Goal: Task Accomplishment & Management: Manage account settings

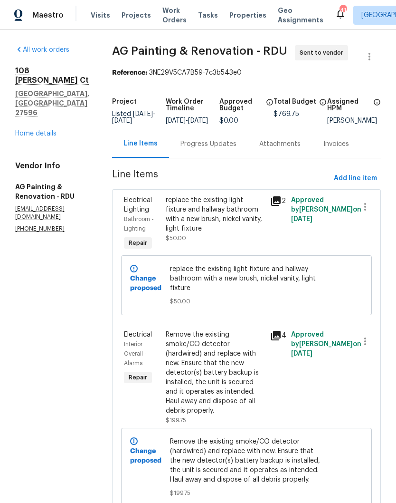
click at [40, 130] on link "Home details" at bounding box center [35, 133] width 41 height 7
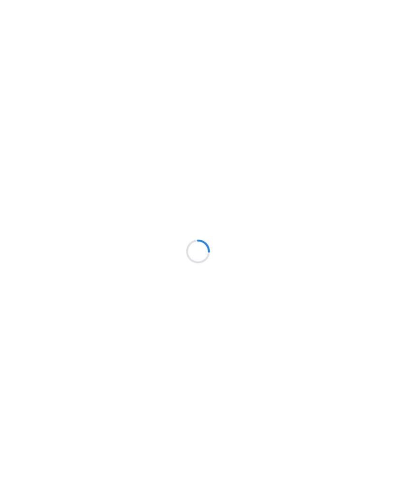
scroll to position [38, 0]
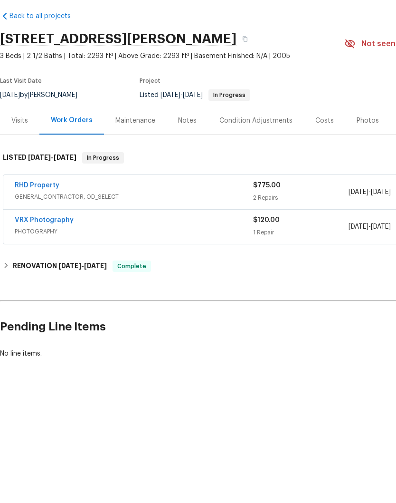
click at [51, 219] on link "RHD Property" at bounding box center [37, 222] width 45 height 7
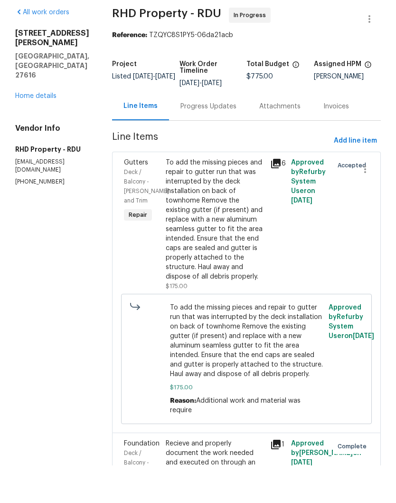
scroll to position [38, 0]
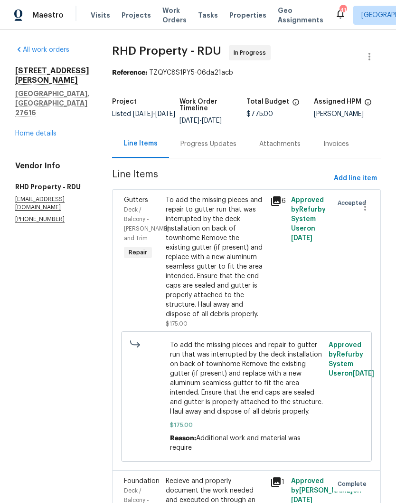
click at [223, 130] on div "Progress Updates" at bounding box center [208, 144] width 79 height 28
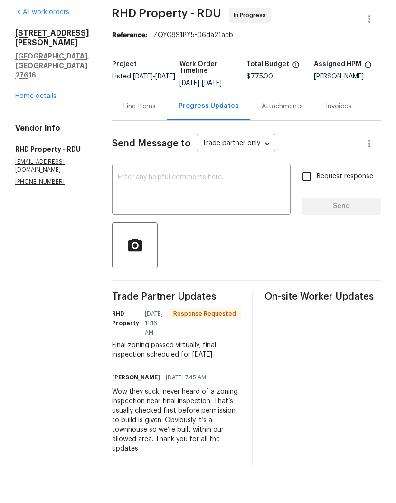
scroll to position [38, 0]
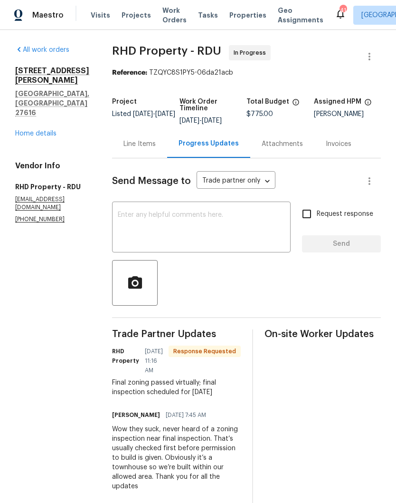
click at [229, 211] on textarea at bounding box center [201, 227] width 167 height 33
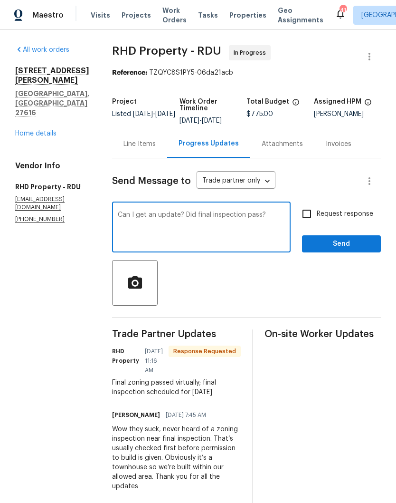
type textarea "Can I get an update? Did final inspection pass?"
click at [315, 204] on input "Request response" at bounding box center [307, 214] width 20 height 20
checkbox input "true"
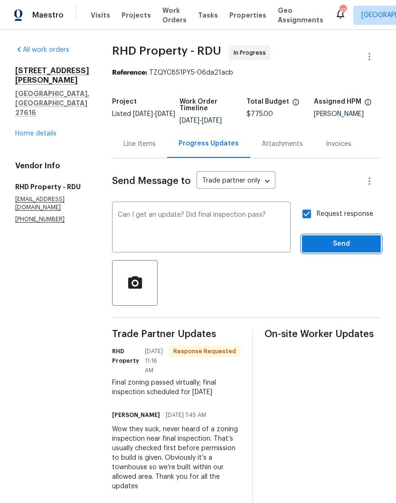
click at [331, 238] on span "Send" at bounding box center [342, 244] width 64 height 12
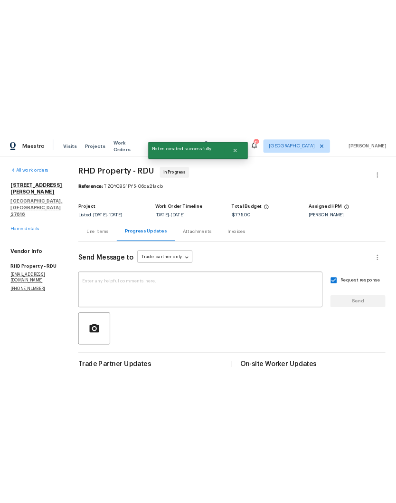
scroll to position [0, 0]
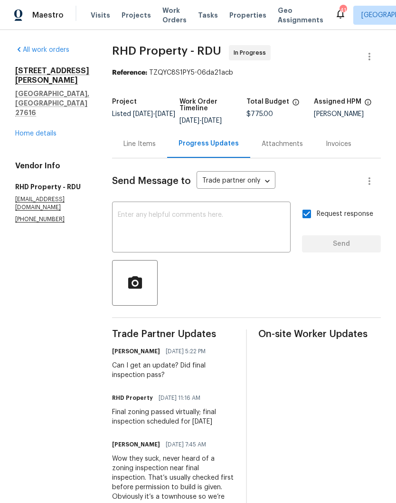
click at [34, 130] on link "Home details" at bounding box center [35, 133] width 41 height 7
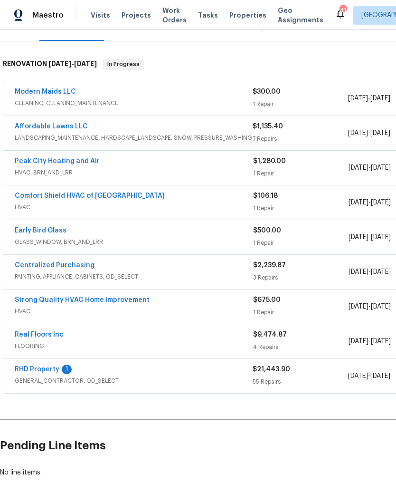
scroll to position [131, 0]
click at [45, 372] on link "RHD Property" at bounding box center [37, 369] width 45 height 7
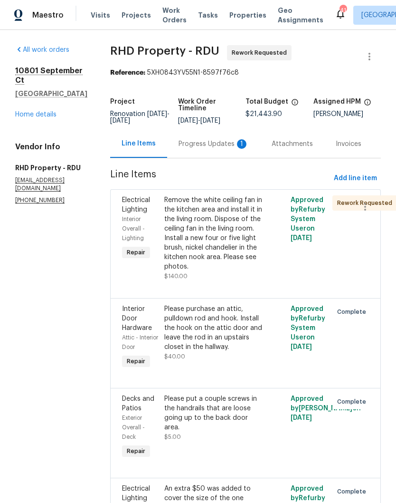
click at [213, 142] on div "Progress Updates 1" at bounding box center [214, 144] width 70 height 10
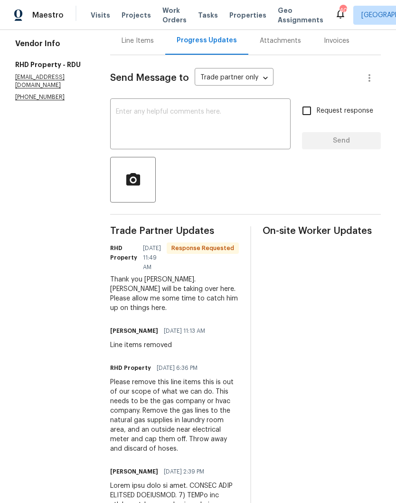
scroll to position [106, 0]
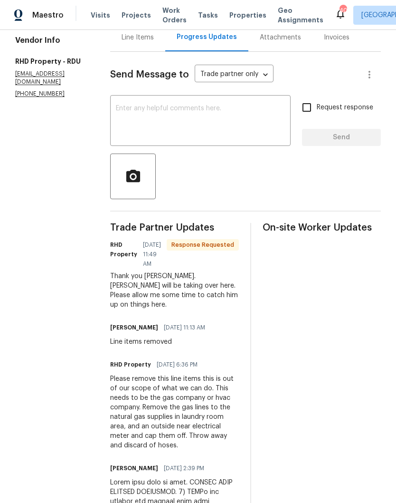
click at [238, 138] on textarea at bounding box center [200, 121] width 169 height 33
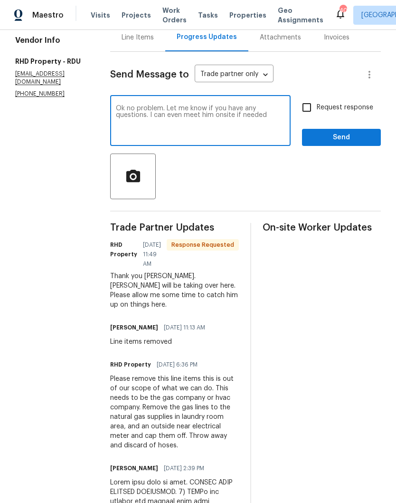
type textarea "Ok no problem. Let me know if you have any questions. I can even meet him onsit…"
click at [309, 112] on input "Request response" at bounding box center [307, 107] width 20 height 20
checkbox input "true"
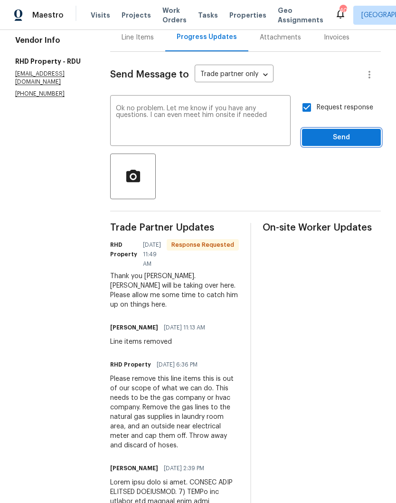
click at [330, 143] on span "Send" at bounding box center [342, 138] width 64 height 12
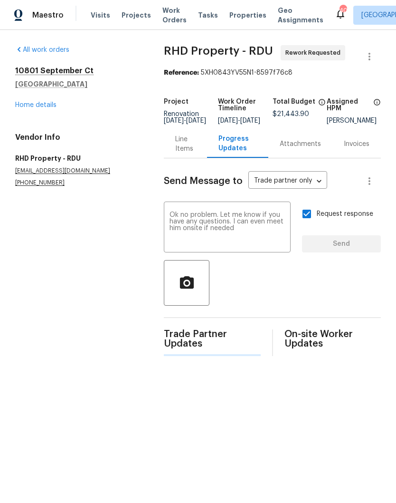
scroll to position [0, 0]
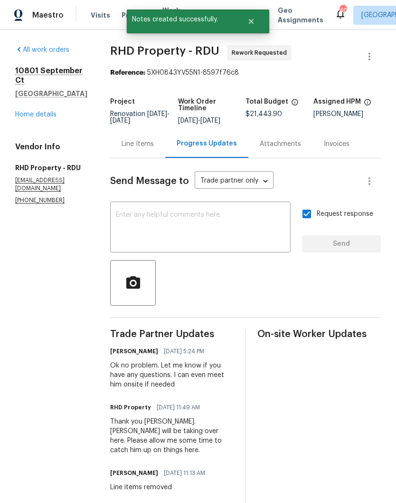
click at [49, 111] on link "Home details" at bounding box center [35, 114] width 41 height 7
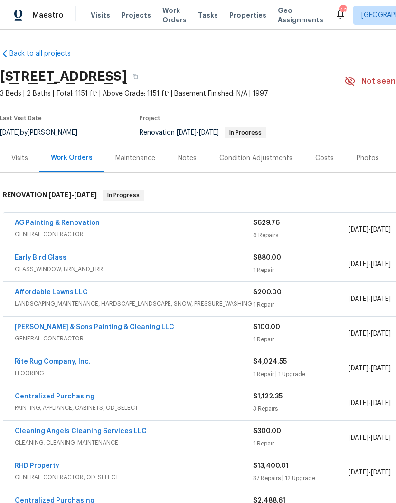
click at [59, 223] on link "AG Painting & Renovation" at bounding box center [57, 222] width 85 height 7
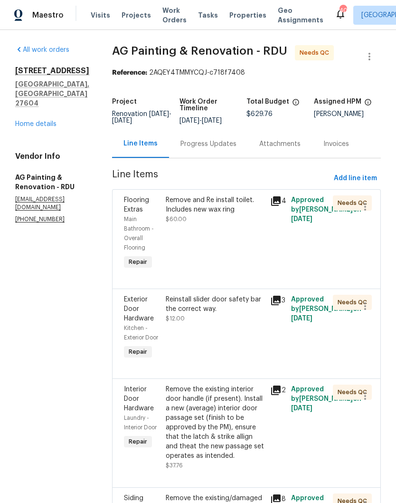
click at [245, 224] on div "Remove and Re install toilet. Includes new wax ring $60.00" at bounding box center [215, 209] width 99 height 29
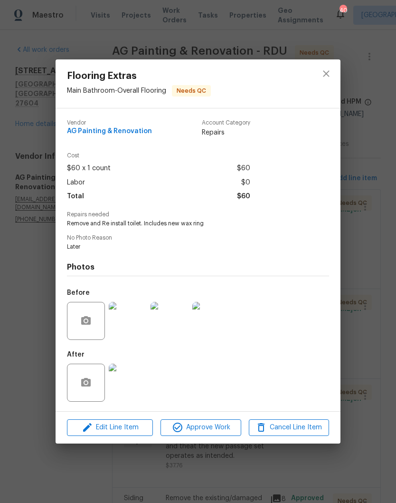
click at [206, 429] on span "Approve Work" at bounding box center [200, 427] width 75 height 12
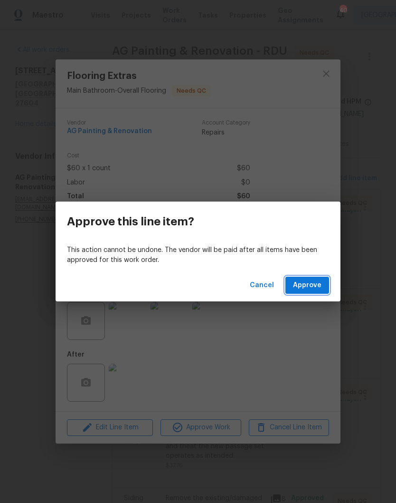
click at [312, 281] on span "Approve" at bounding box center [307, 285] width 29 height 12
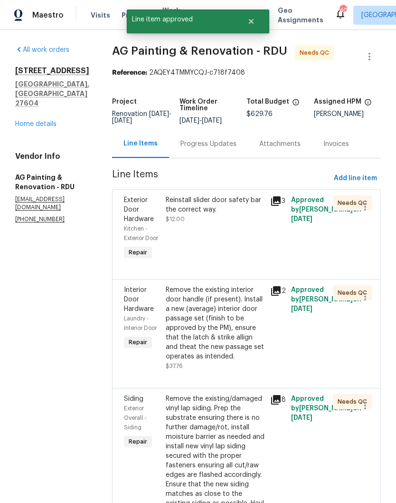
click at [257, 232] on div "Reinstall slider door safety bar the correct way. $12.00" at bounding box center [215, 228] width 105 height 72
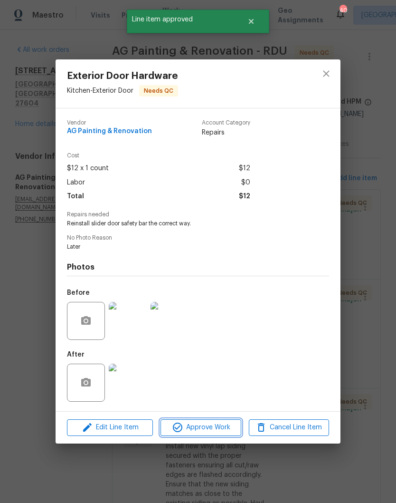
click at [216, 430] on span "Approve Work" at bounding box center [200, 427] width 75 height 12
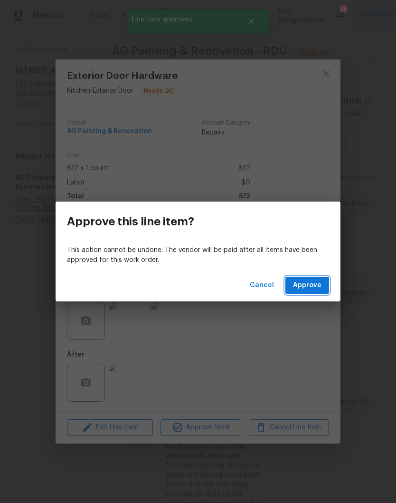
click at [312, 281] on span "Approve" at bounding box center [307, 285] width 29 height 12
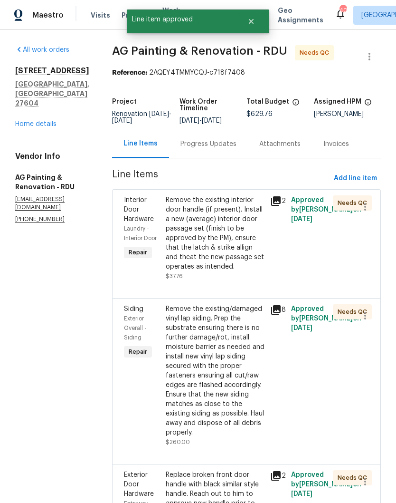
click at [239, 240] on div "Remove the existing interior door handle (if present). Install a new (average) …" at bounding box center [215, 233] width 99 height 76
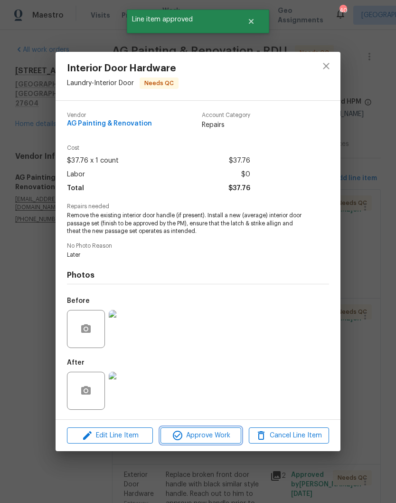
click at [217, 435] on span "Approve Work" at bounding box center [200, 435] width 75 height 12
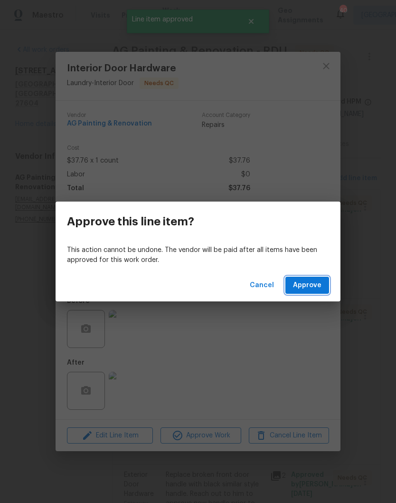
click at [315, 286] on span "Approve" at bounding box center [307, 285] width 29 height 12
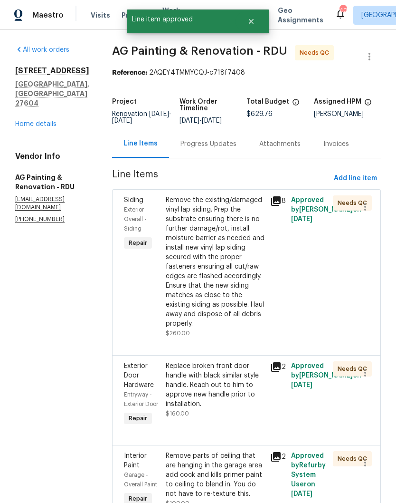
click at [247, 276] on div "Remove the existing/damaged vinyl lap siding. Prep the substrate ensuring there…" at bounding box center [215, 261] width 99 height 133
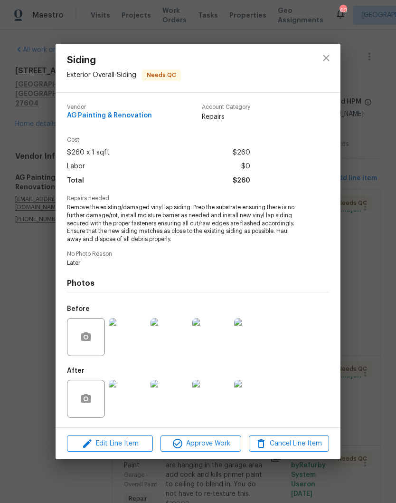
click at [210, 441] on span "Approve Work" at bounding box center [200, 444] width 75 height 12
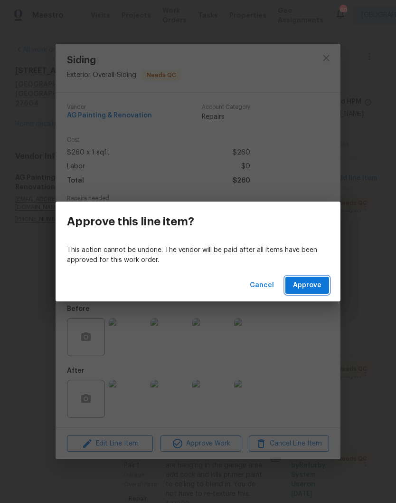
click at [305, 285] on span "Approve" at bounding box center [307, 285] width 29 height 12
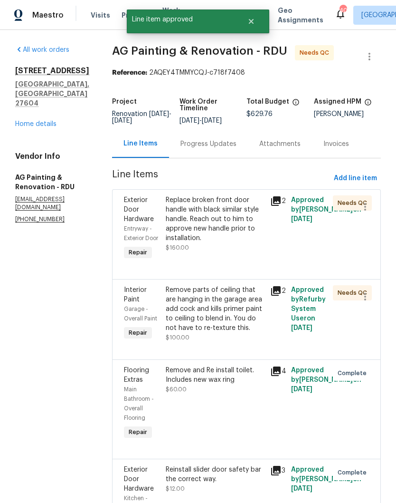
click at [242, 232] on div "Replace broken front door handle with black similar style handle. Reach out to …" at bounding box center [215, 219] width 99 height 48
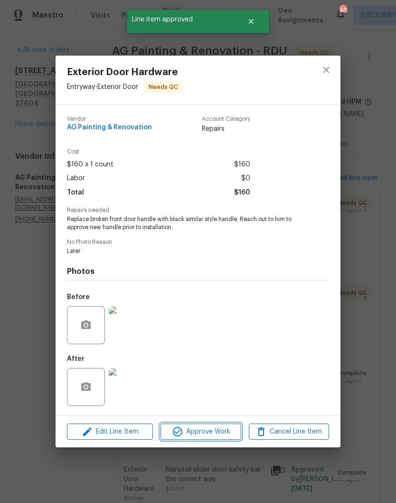
click at [214, 433] on span "Approve Work" at bounding box center [200, 432] width 75 height 12
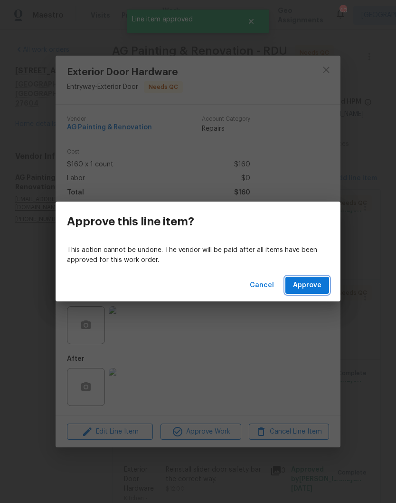
click at [299, 282] on span "Approve" at bounding box center [307, 285] width 29 height 12
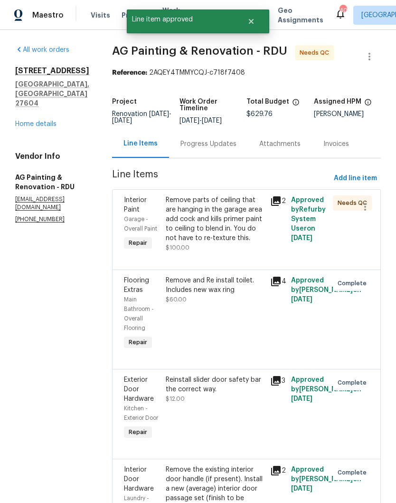
click at [248, 231] on div "Remove parts of ceiling that are hanging in the garage area add cock and kills …" at bounding box center [215, 219] width 99 height 48
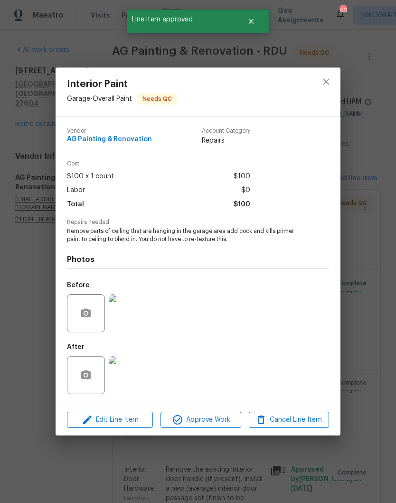
click at [135, 374] on img at bounding box center [128, 375] width 38 height 38
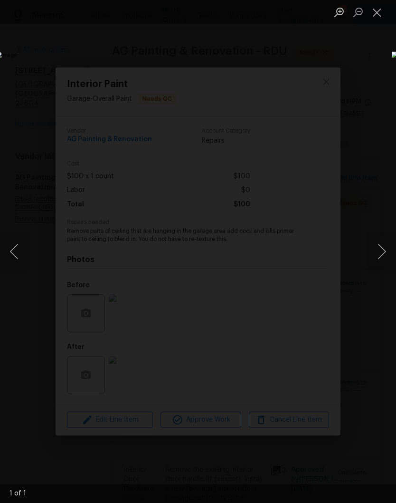
click at [378, 13] on button "Close lightbox" at bounding box center [377, 12] width 19 height 17
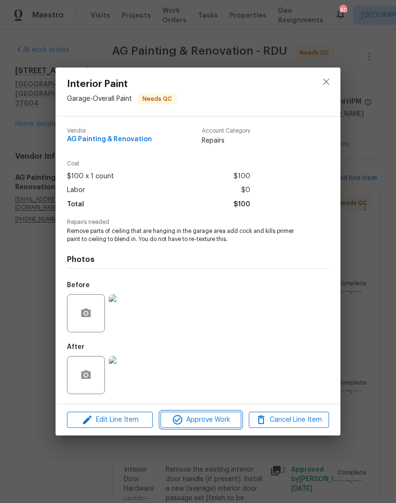
click at [222, 418] on span "Approve Work" at bounding box center [200, 420] width 75 height 12
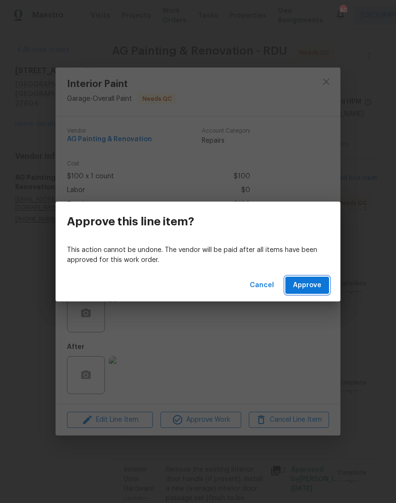
click at [317, 292] on button "Approve" at bounding box center [308, 286] width 44 height 18
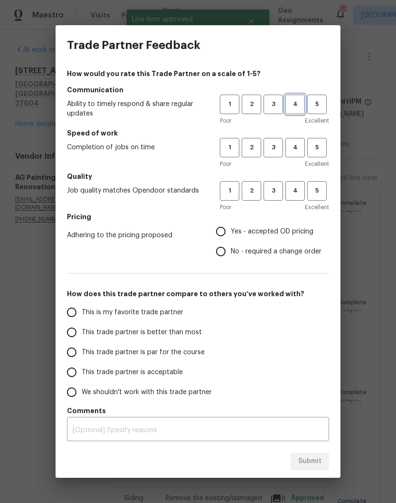
click at [298, 101] on span "4" at bounding box center [295, 104] width 18 height 11
click at [298, 156] on button "4" at bounding box center [295, 147] width 19 height 19
click at [301, 199] on button "4" at bounding box center [295, 190] width 19 height 19
click at [289, 229] on span "Yes - accepted OD pricing" at bounding box center [272, 232] width 83 height 10
click at [231, 229] on input "Yes - accepted OD pricing" at bounding box center [221, 231] width 20 height 20
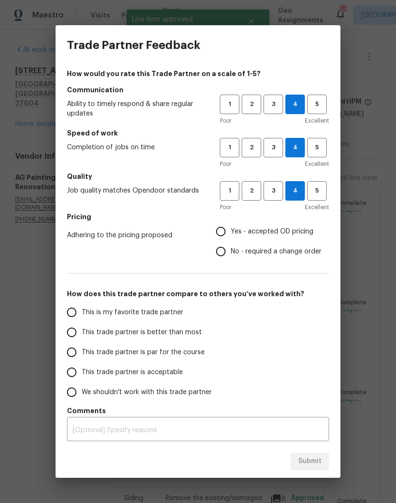
radio input "true"
click at [165, 335] on span "This trade partner is better than most" at bounding box center [142, 332] width 120 height 10
click at [82, 335] on input "This trade partner is better than most" at bounding box center [72, 332] width 20 height 20
click at [320, 465] on span "Submit" at bounding box center [309, 461] width 23 height 12
radio input "true"
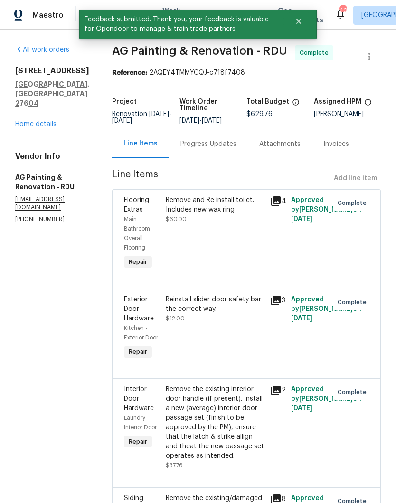
click at [52, 121] on link "Home details" at bounding box center [35, 124] width 41 height 7
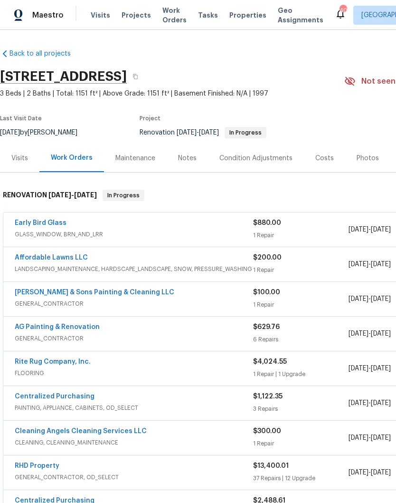
click at [186, 160] on div "Notes" at bounding box center [187, 158] width 19 height 10
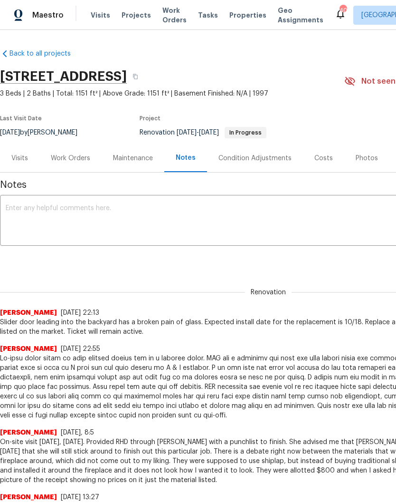
click at [189, 219] on textarea at bounding box center [268, 221] width 525 height 33
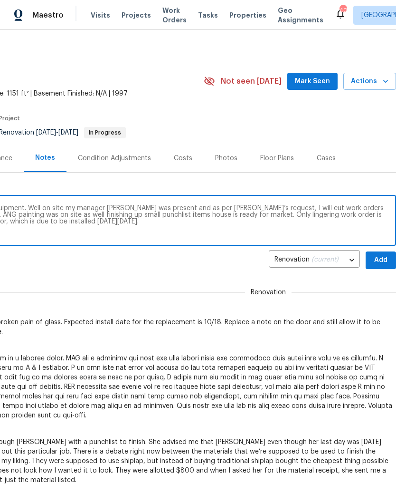
scroll to position [0, 141]
type textarea "On-site visit [DATE] to install smart rent equipment. Well on site my manager […"
click at [377, 259] on span "Add" at bounding box center [380, 260] width 15 height 12
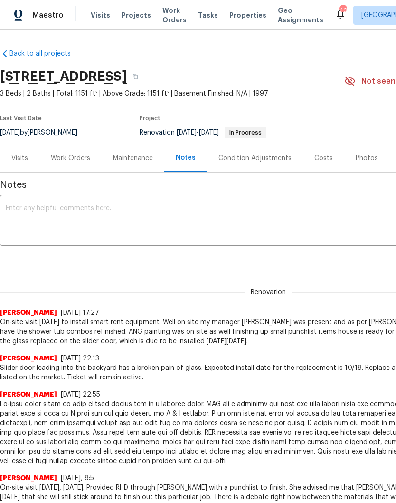
scroll to position [0, 0]
click at [65, 161] on div "Work Orders" at bounding box center [70, 158] width 39 height 10
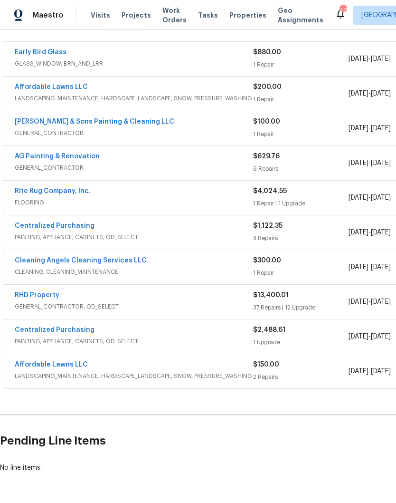
scroll to position [166, 0]
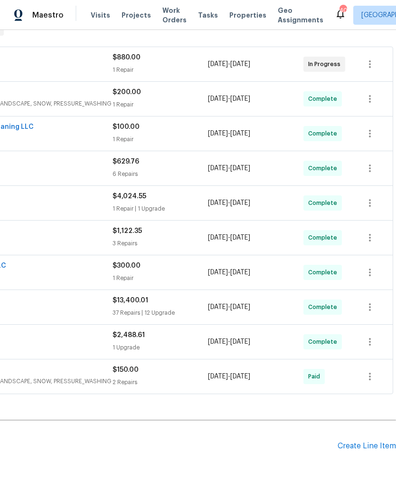
click at [373, 445] on div "Create Line Item" at bounding box center [367, 445] width 58 height 9
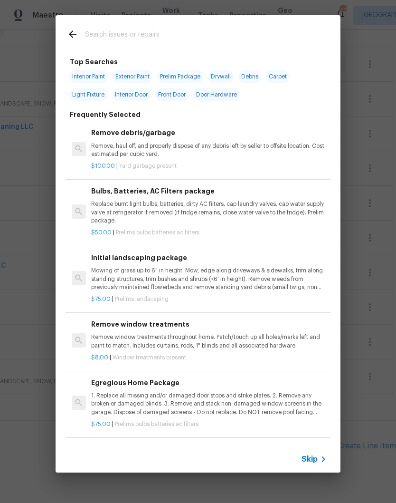
scroll to position [165, 141]
click at [233, 32] on input "text" at bounding box center [185, 36] width 201 height 14
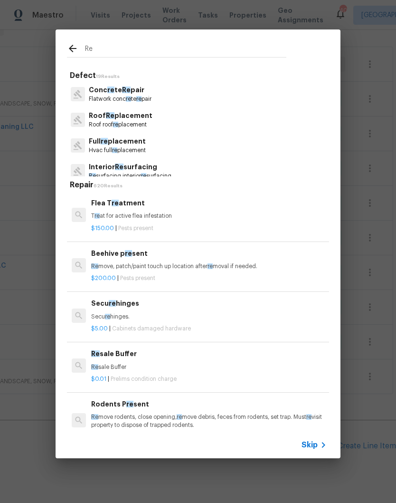
type input "Res"
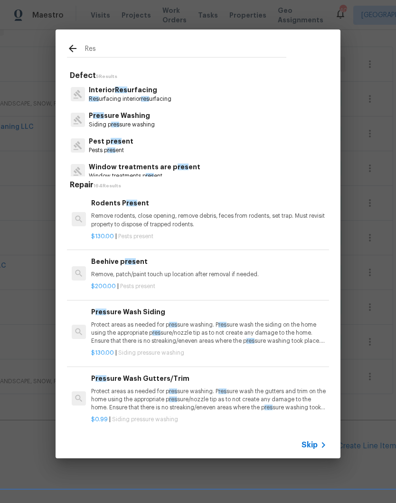
click at [159, 91] on p "Interior Res urfacing" at bounding box center [130, 90] width 83 height 10
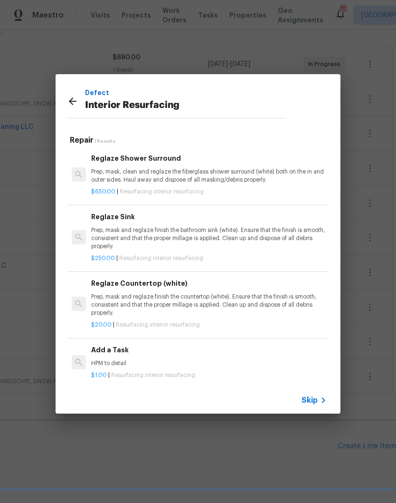
click at [194, 179] on p "Prep, mask, clean and reglaze the fiberglass shower surround (white) both on th…" at bounding box center [209, 176] width 236 height 16
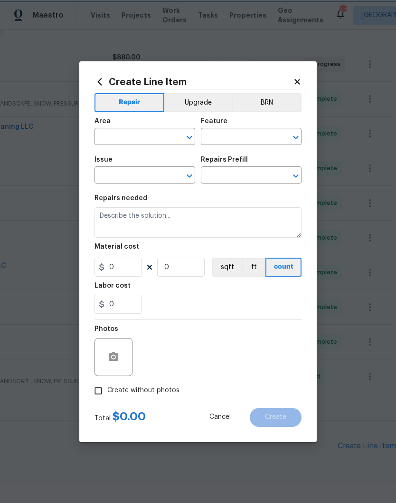
type input "Interior Resurfacing"
type input "Reglaze Shower Surround $650.00"
type textarea "Prep, mask, clean and reglaze the fiberglass shower surround (white) both on th…"
type input "650"
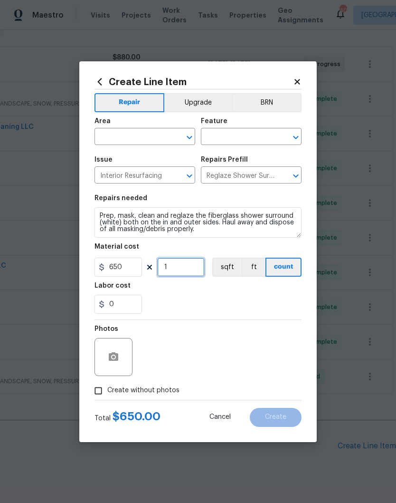
click at [188, 272] on input "1" at bounding box center [181, 267] width 48 height 19
type input "2"
click at [192, 288] on div "Labor cost" at bounding box center [198, 288] width 207 height 12
click at [147, 135] on input "text" at bounding box center [132, 137] width 74 height 15
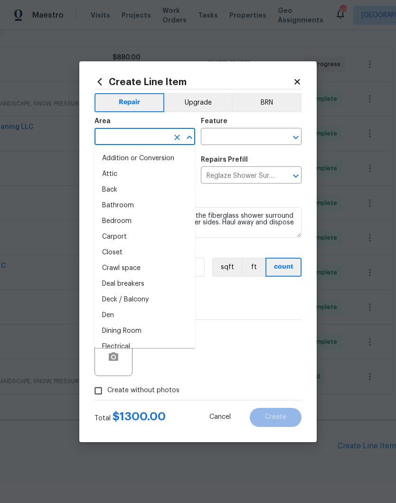
click at [130, 208] on li "Bathroom" at bounding box center [145, 206] width 101 height 16
type input "Bathroom"
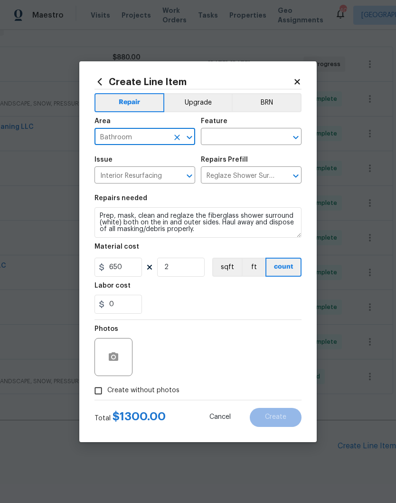
click at [222, 134] on input "text" at bounding box center [238, 137] width 74 height 15
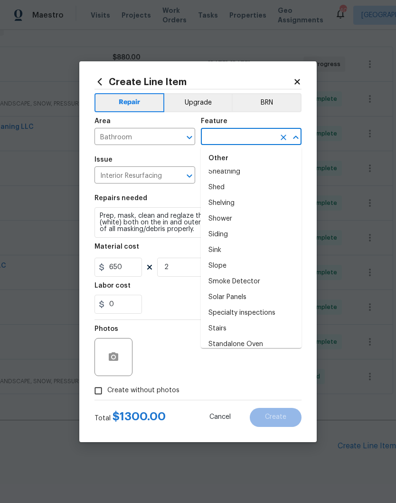
scroll to position [2041, 0]
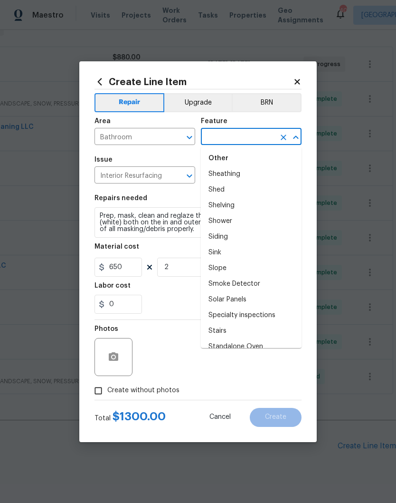
click at [233, 217] on li "Shower" at bounding box center [251, 221] width 101 height 16
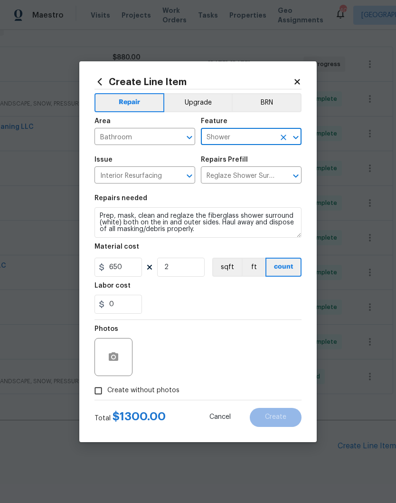
type input "Shower"
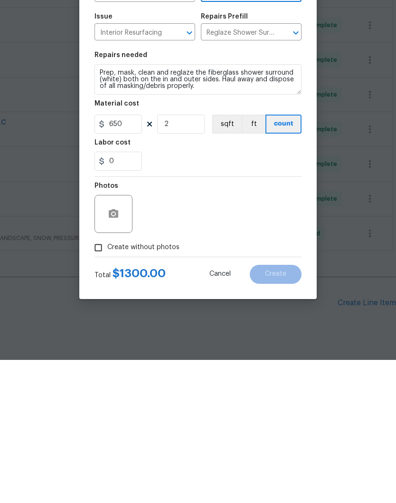
click at [104, 382] on input "Create without photos" at bounding box center [98, 391] width 18 height 18
checkbox input "true"
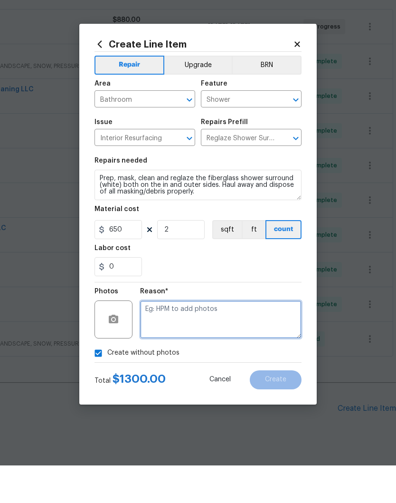
click at [220, 338] on textarea at bounding box center [221, 357] width 162 height 38
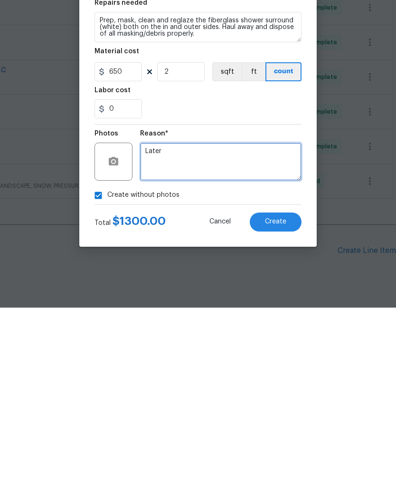
type textarea "Later"
click at [277, 413] on span "Create" at bounding box center [275, 416] width 21 height 7
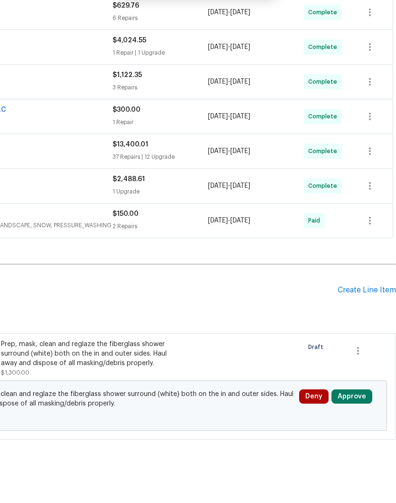
scroll to position [284, 141]
click at [354, 427] on button "Approve" at bounding box center [352, 434] width 41 height 14
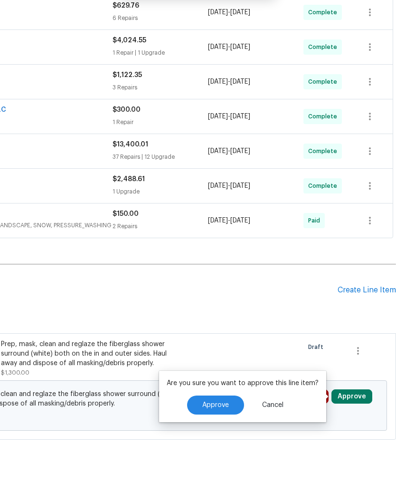
click at [233, 433] on button "Approve" at bounding box center [215, 442] width 57 height 19
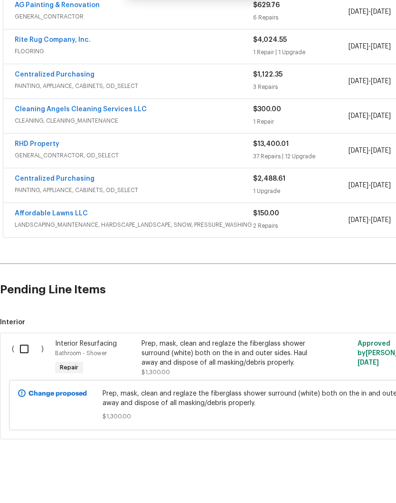
scroll to position [284, 0]
click at [20, 377] on input "checkbox" at bounding box center [27, 387] width 27 height 20
checkbox input "true"
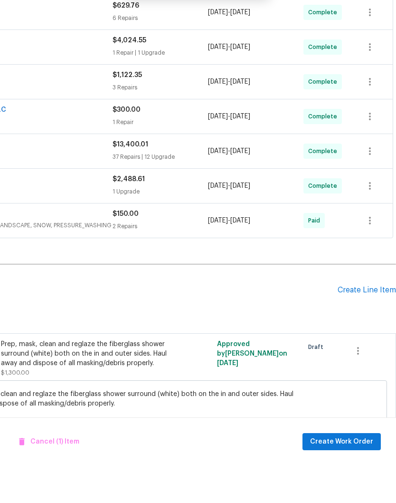
scroll to position [284, 141]
click at [353, 473] on span "Create Work Order" at bounding box center [341, 479] width 63 height 12
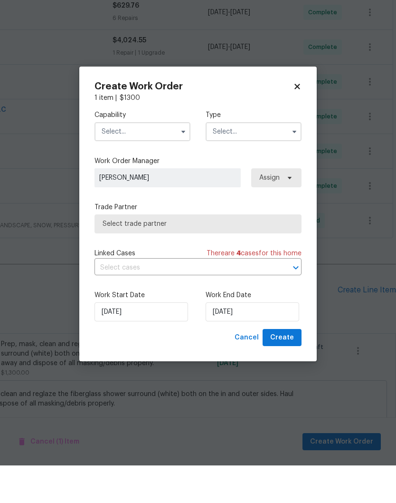
click at [172, 160] on input "text" at bounding box center [143, 169] width 96 height 19
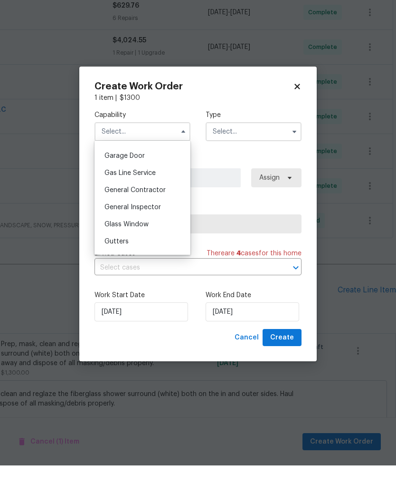
scroll to position [417, 0]
click at [161, 223] on span "General Contractor" at bounding box center [135, 226] width 61 height 7
type input "General Contractor"
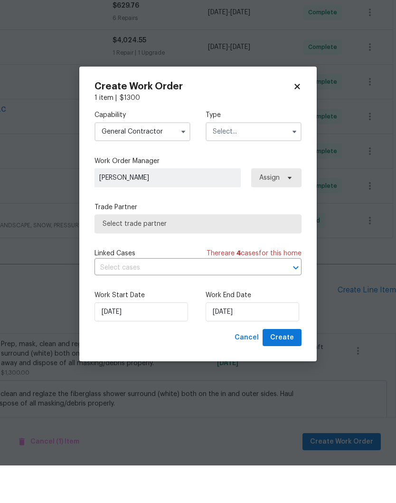
click at [239, 160] on input "text" at bounding box center [254, 169] width 96 height 19
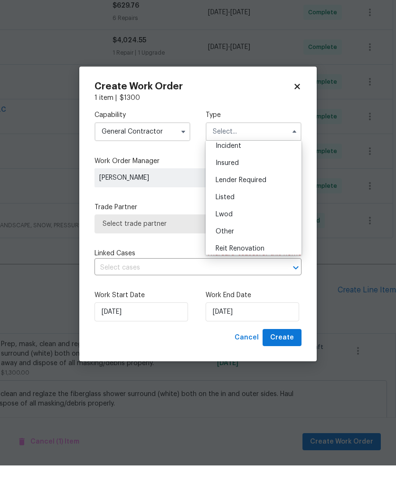
scroll to position [41, 0]
click at [238, 225] on div "Listed" at bounding box center [253, 233] width 91 height 17
type input "Listed"
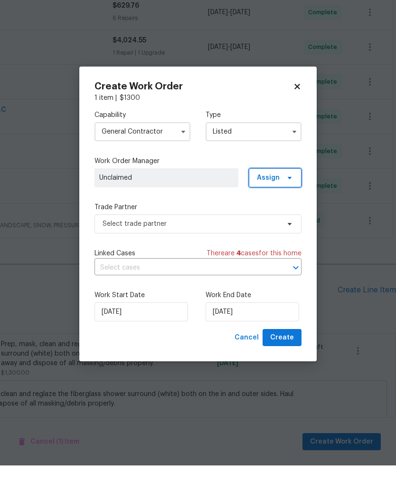
click at [275, 210] on span "Assign" at bounding box center [268, 215] width 23 height 10
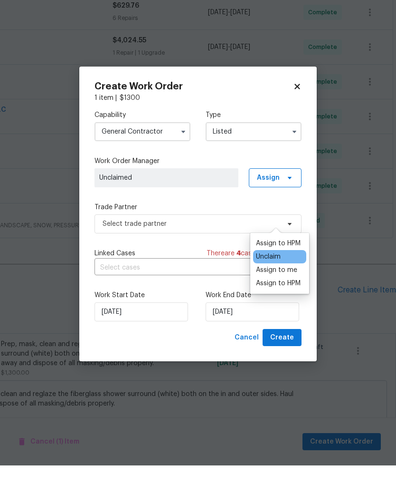
click at [279, 276] on div "Assign to HPM" at bounding box center [278, 281] width 45 height 10
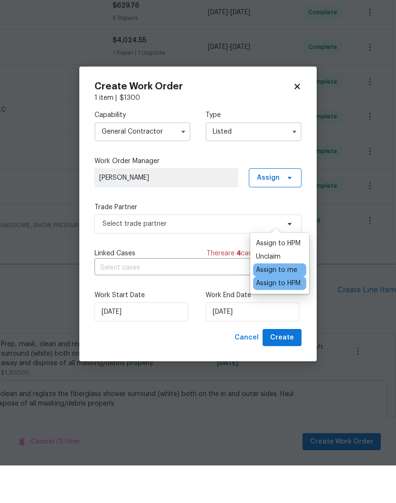
click at [217, 199] on div "Capability General [DEMOGRAPHIC_DATA] Type Listed Work Order Manager [PERSON_NA…" at bounding box center [198, 253] width 207 height 226
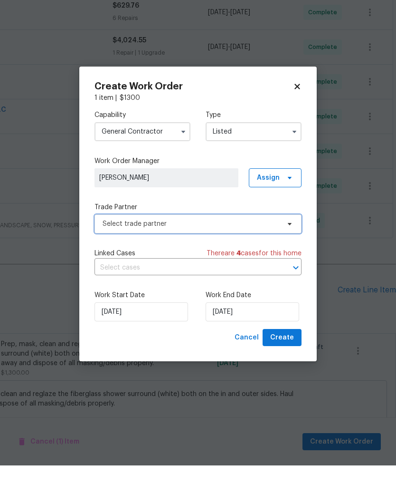
click at [216, 257] on span "Select trade partner" at bounding box center [191, 262] width 177 height 10
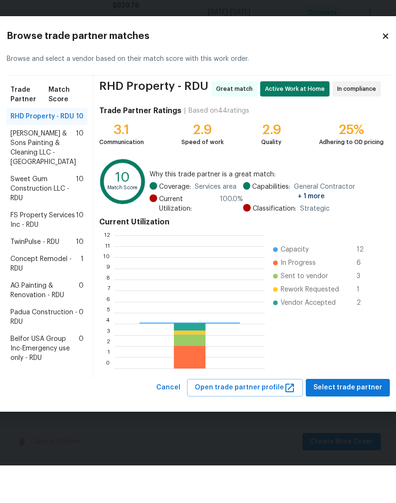
scroll to position [133, 151]
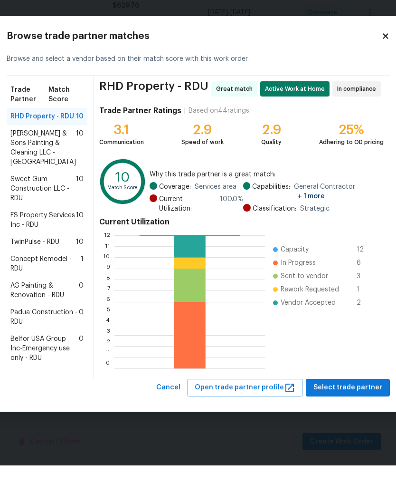
click at [38, 292] on span "Concept Remodel - RDU" at bounding box center [45, 301] width 70 height 19
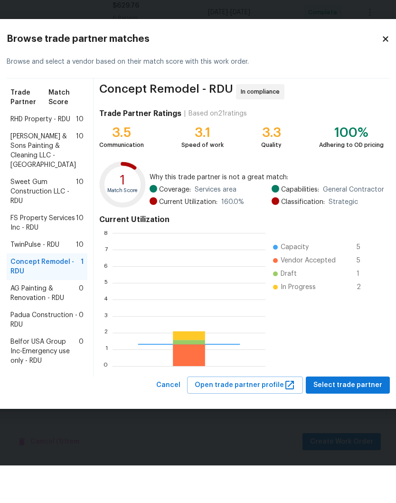
scroll to position [133, 153]
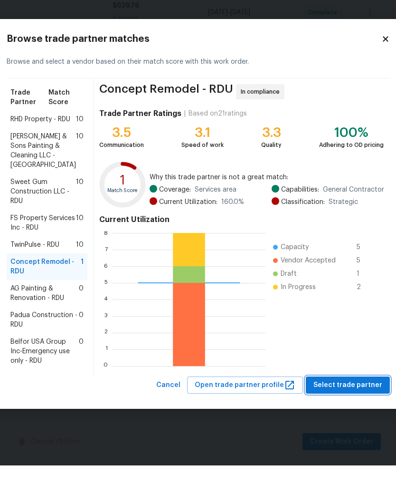
click at [341, 420] on button "Select trade partner" at bounding box center [348, 423] width 84 height 18
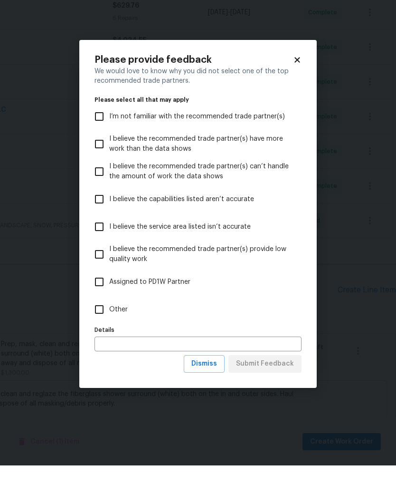
click at [106, 337] on input "Other" at bounding box center [99, 347] width 20 height 20
checkbox input "true"
click at [274, 395] on span "Submit Feedback" at bounding box center [265, 401] width 58 height 12
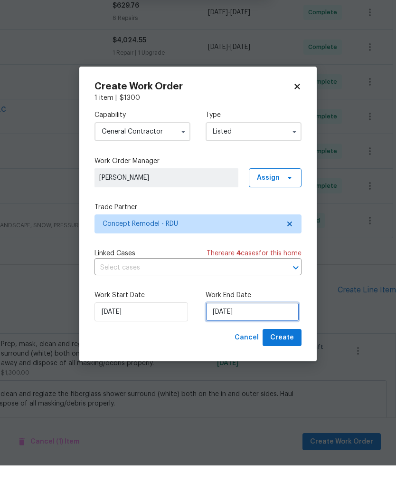
click at [259, 340] on input "[DATE]" at bounding box center [253, 349] width 94 height 19
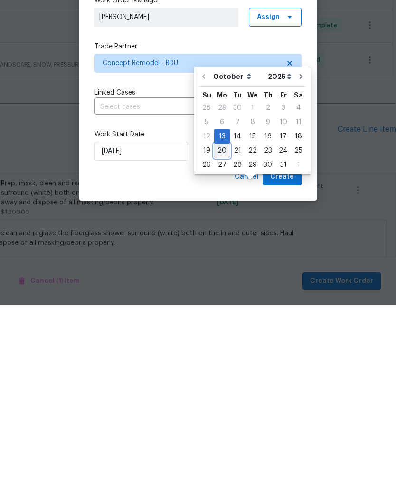
click at [221, 342] on div "20" at bounding box center [222, 348] width 16 height 13
type input "[DATE]"
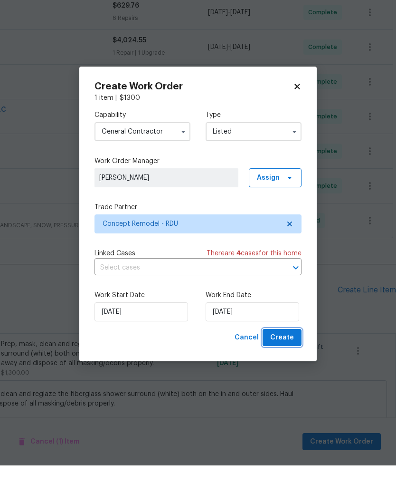
click at [287, 369] on span "Create" at bounding box center [282, 375] width 24 height 12
checkbox input "false"
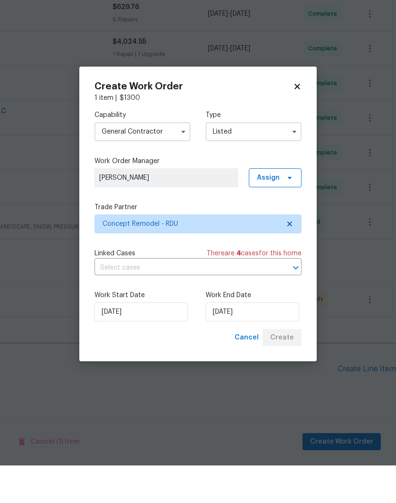
scroll to position [243, 141]
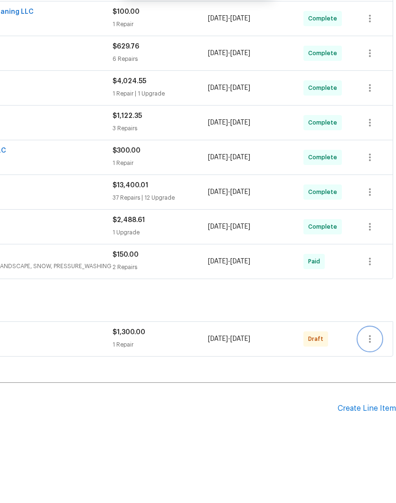
click at [372, 371] on icon "button" at bounding box center [369, 376] width 11 height 11
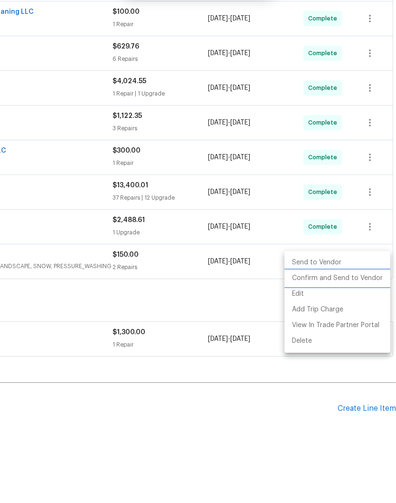
click at [348, 308] on li "Confirm and Send to Vendor" at bounding box center [338, 316] width 106 height 16
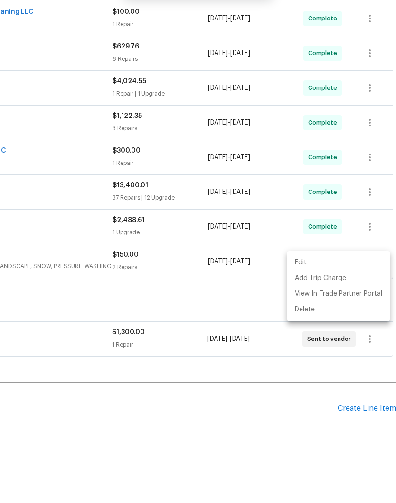
click at [258, 372] on div at bounding box center [198, 251] width 396 height 503
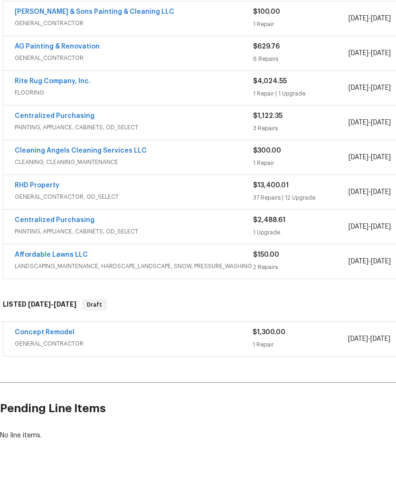
scroll to position [243, 0]
